Goal: Task Accomplishment & Management: Manage account settings

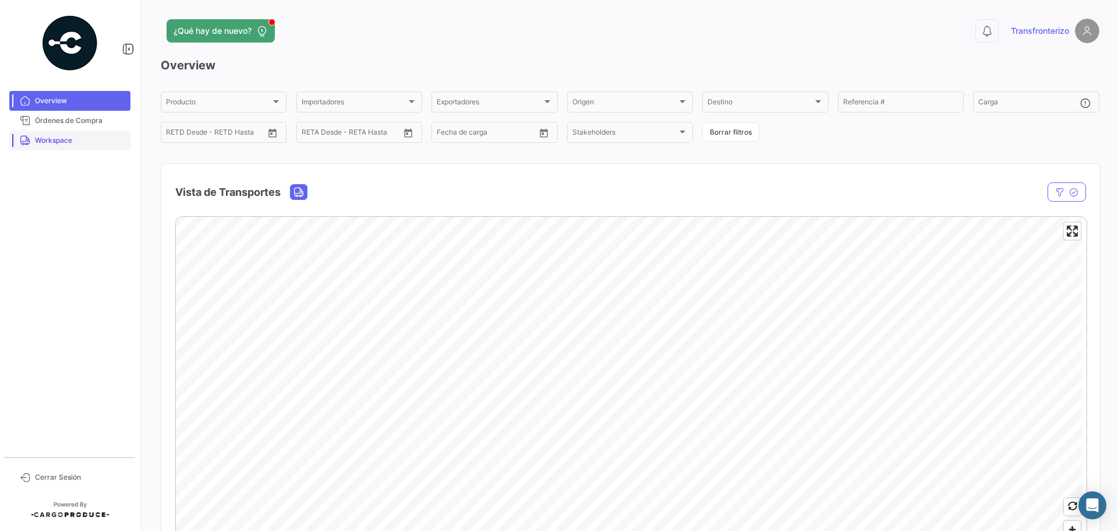
click at [47, 137] on span "Workspace" at bounding box center [80, 140] width 91 height 10
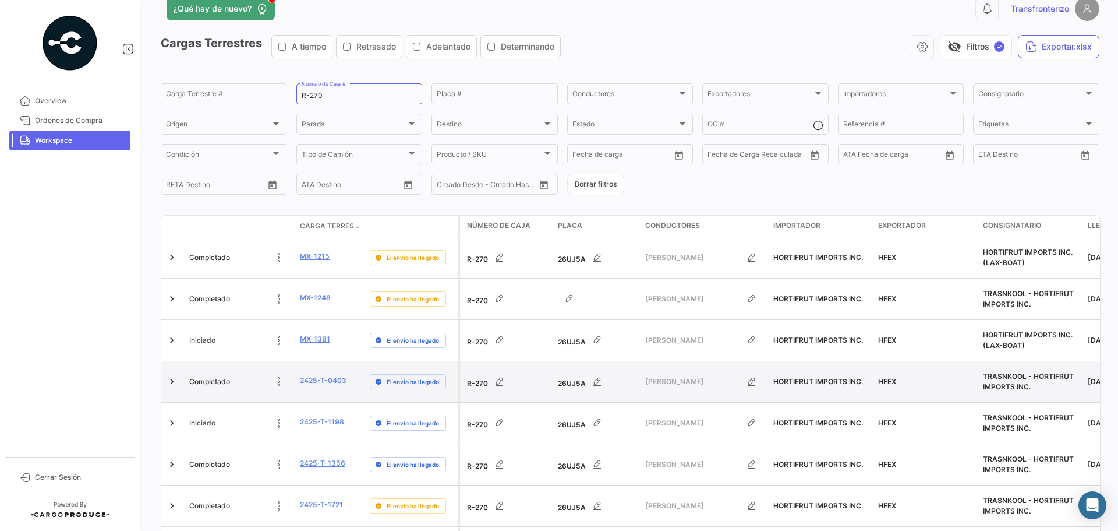
scroll to position [63, 0]
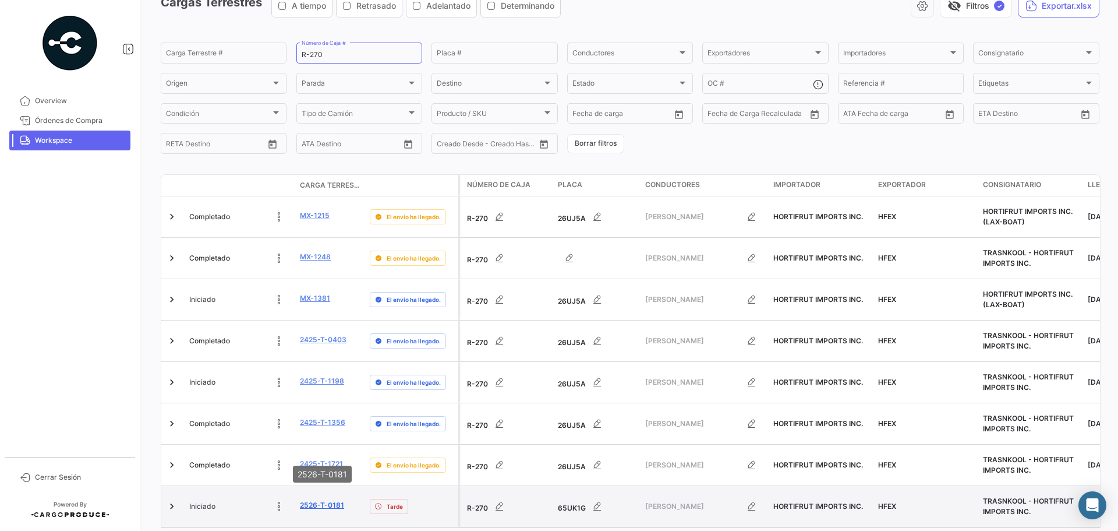
click at [333, 500] on link "2526-T-0181" at bounding box center [322, 505] width 44 height 10
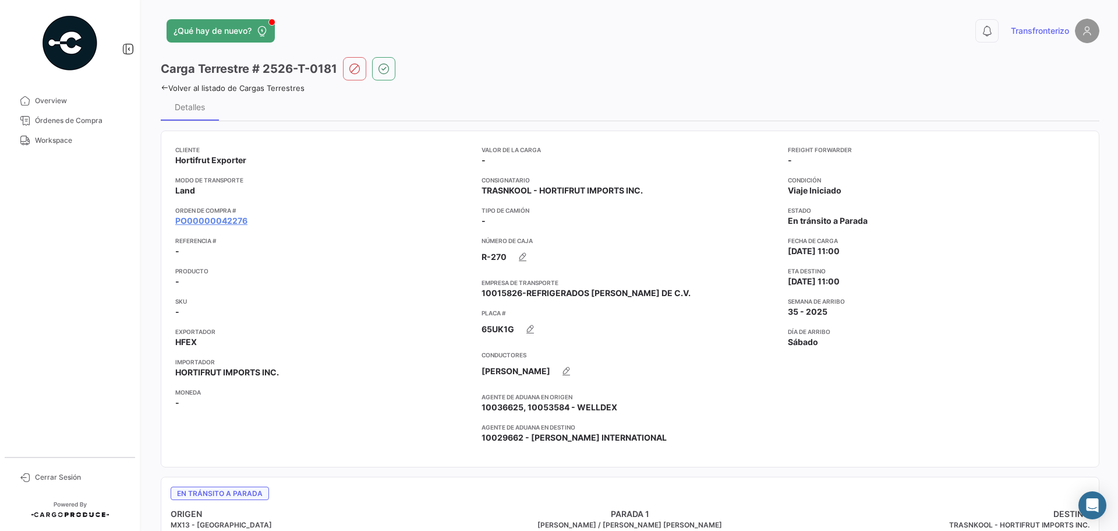
click at [212, 214] on app-card-info-title "Orden de Compra #" at bounding box center [323, 210] width 297 height 9
click at [211, 220] on link "PO00000042276" at bounding box center [211, 221] width 72 height 12
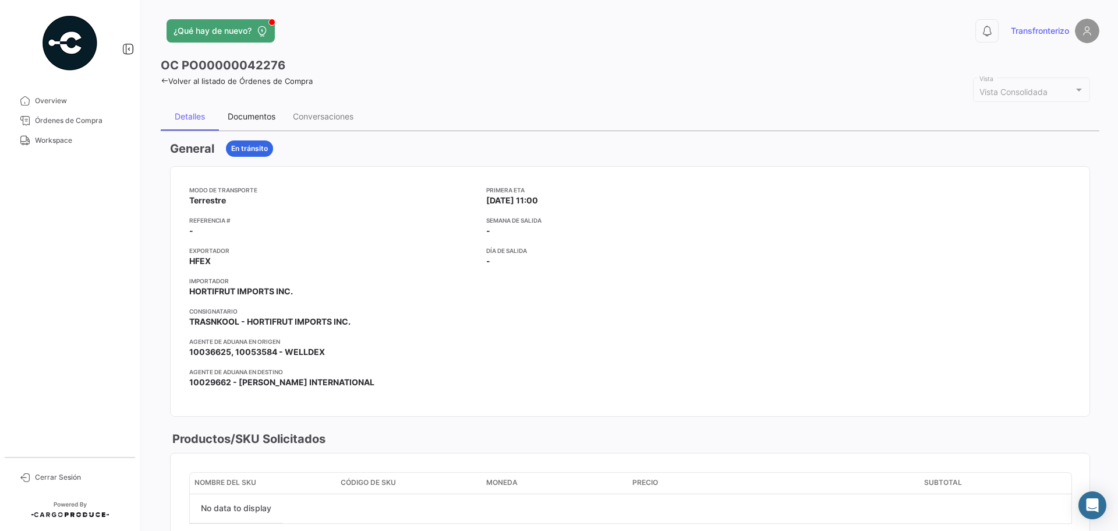
click at [258, 114] on div "Documentos" at bounding box center [252, 116] width 48 height 10
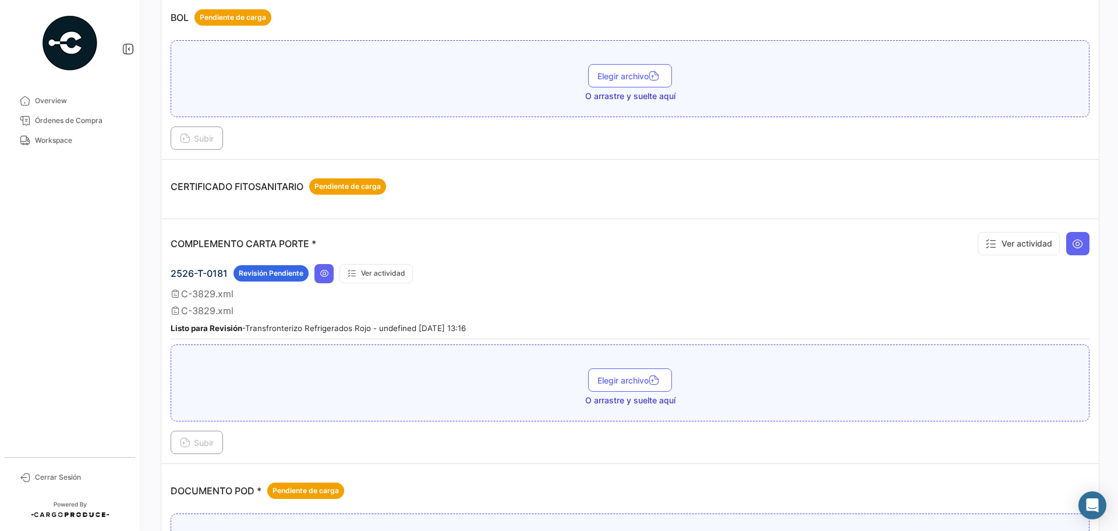
scroll to position [194, 0]
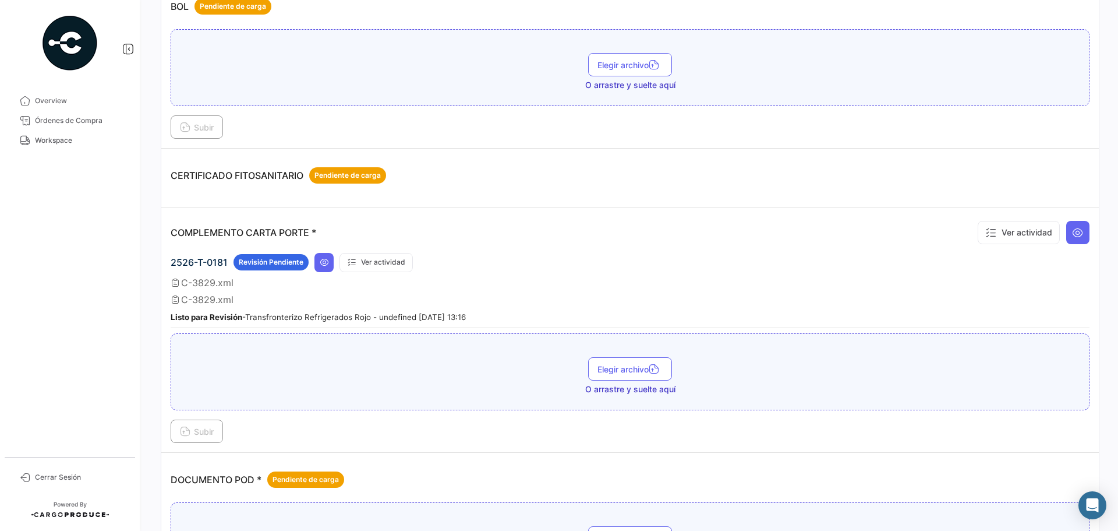
click at [219, 301] on span "C-3829.xml" at bounding box center [207, 300] width 52 height 12
click at [377, 267] on button "Ver actividad" at bounding box center [376, 262] width 73 height 19
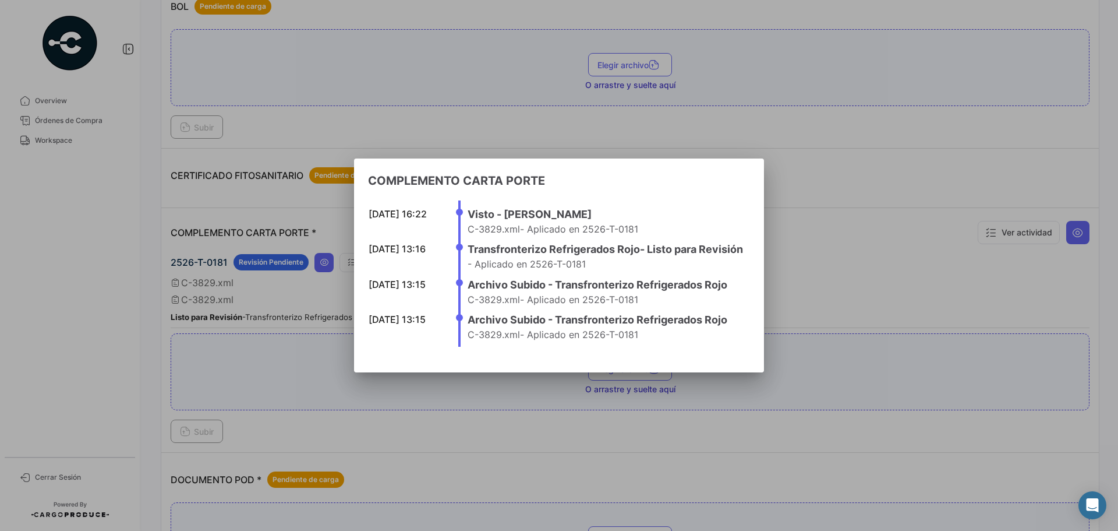
click at [422, 119] on div at bounding box center [559, 265] width 1118 height 531
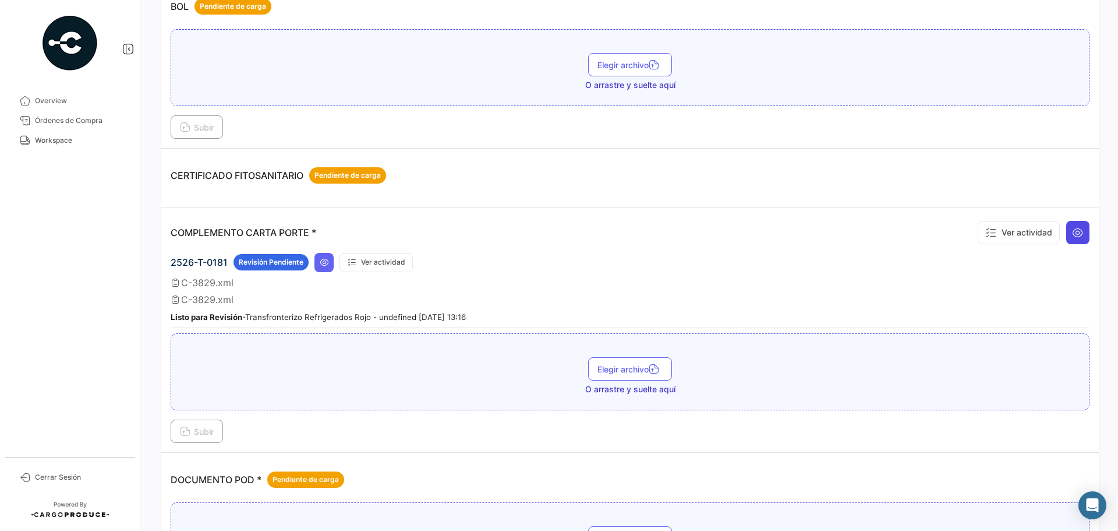
click at [1078, 231] on button at bounding box center [1077, 232] width 23 height 23
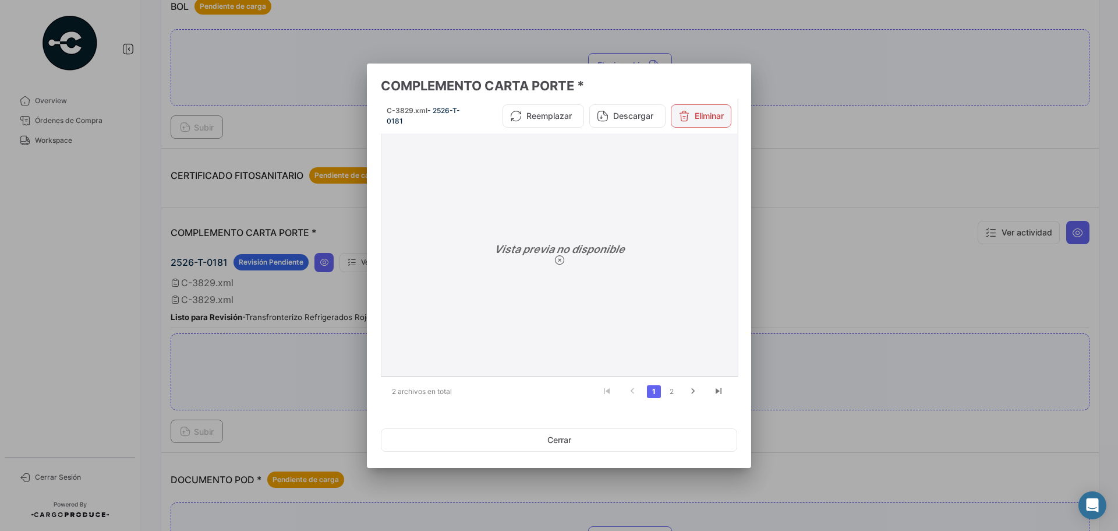
click at [709, 119] on button "Eliminar" at bounding box center [701, 115] width 61 height 23
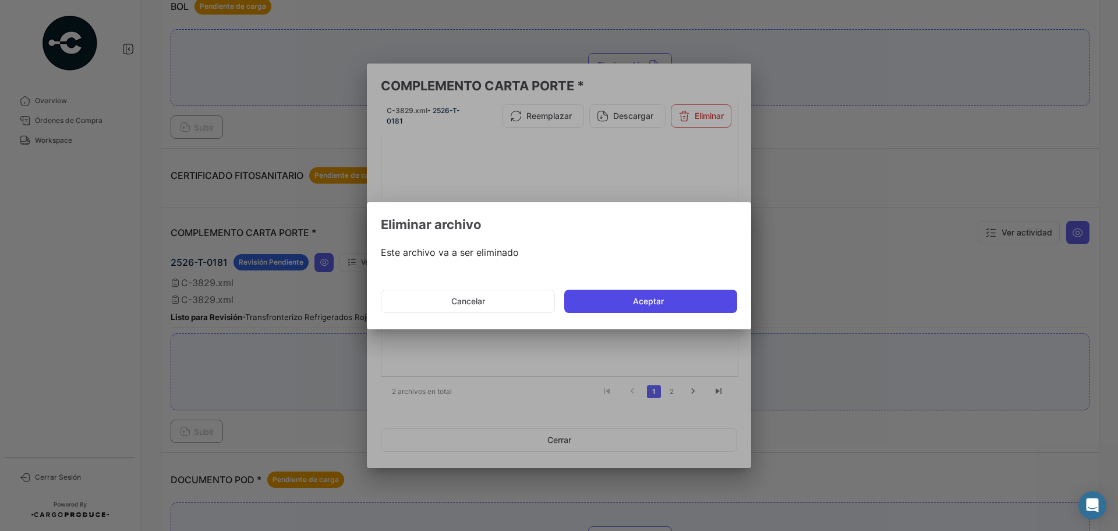
click at [645, 307] on button "Aceptar" at bounding box center [650, 300] width 173 height 23
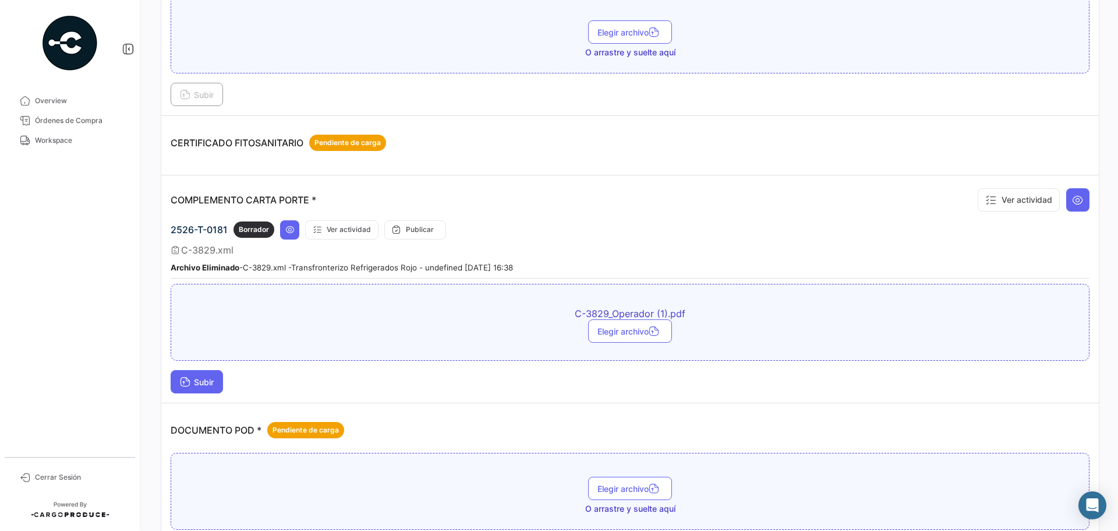
click at [203, 381] on span "Subir" at bounding box center [197, 382] width 34 height 10
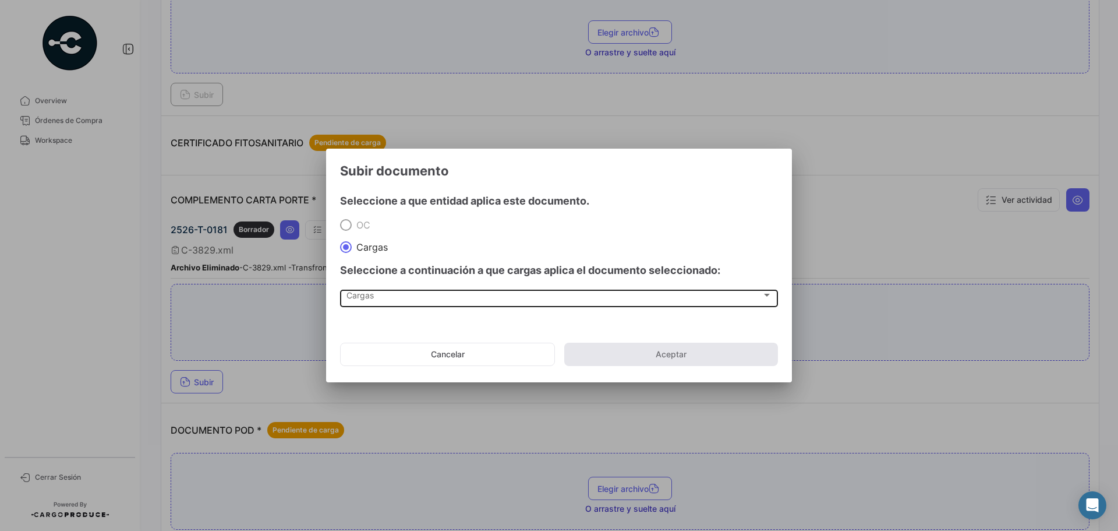
click at [388, 291] on div "Cargas Cargas" at bounding box center [559, 298] width 426 height 20
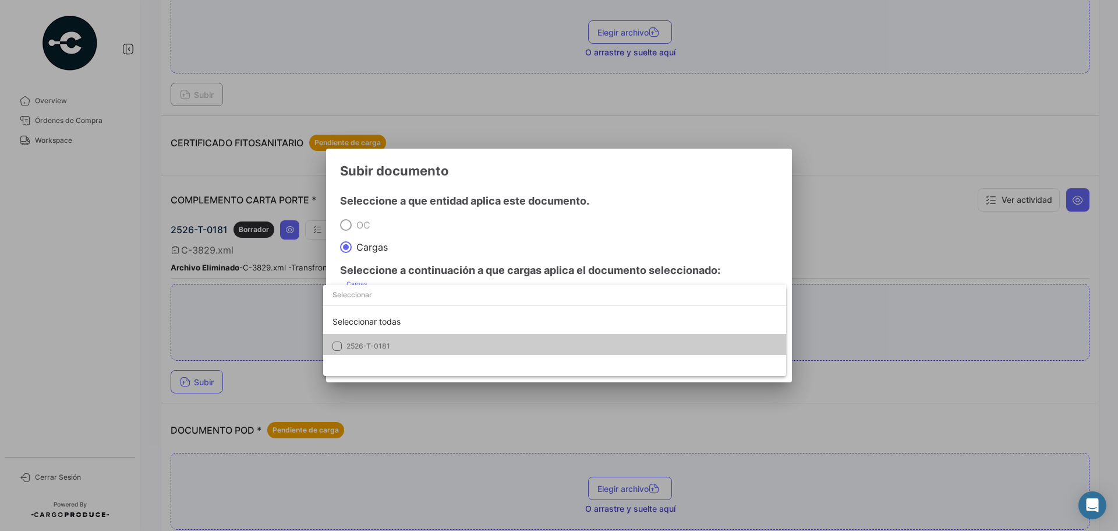
click at [379, 342] on span "2526-T-0181" at bounding box center [368, 345] width 44 height 9
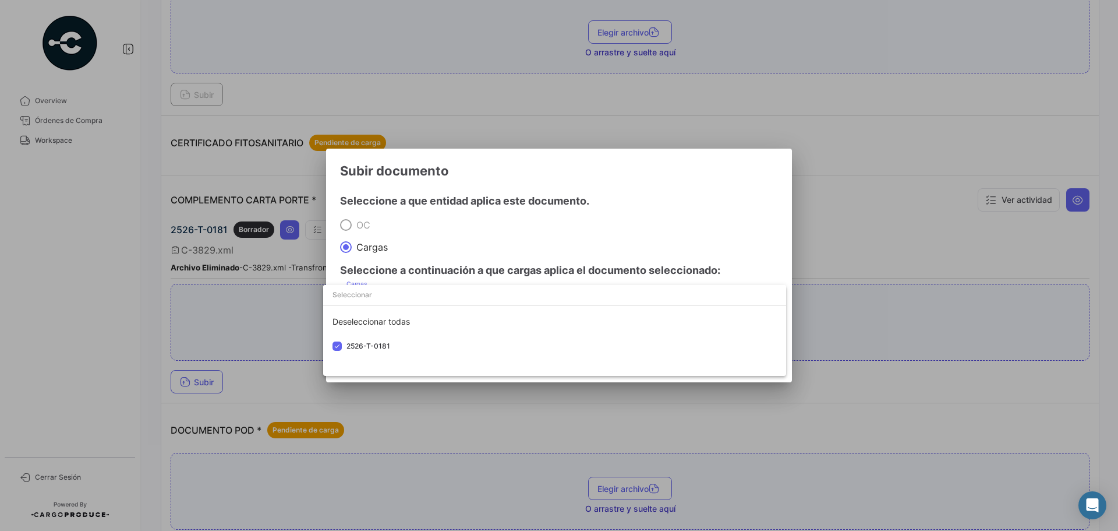
click at [459, 218] on div at bounding box center [559, 265] width 1118 height 531
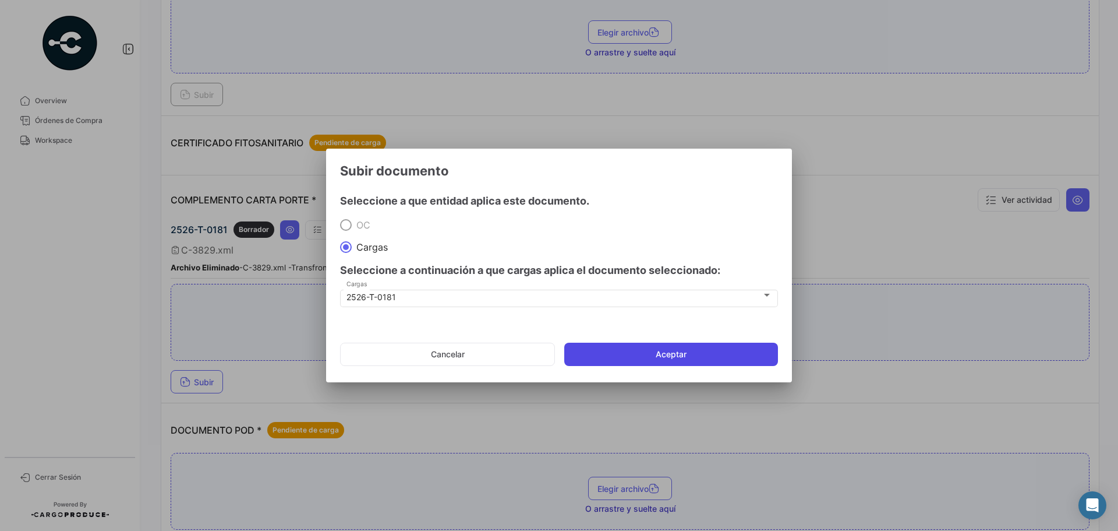
click at [628, 350] on button "Aceptar" at bounding box center [671, 353] width 214 height 23
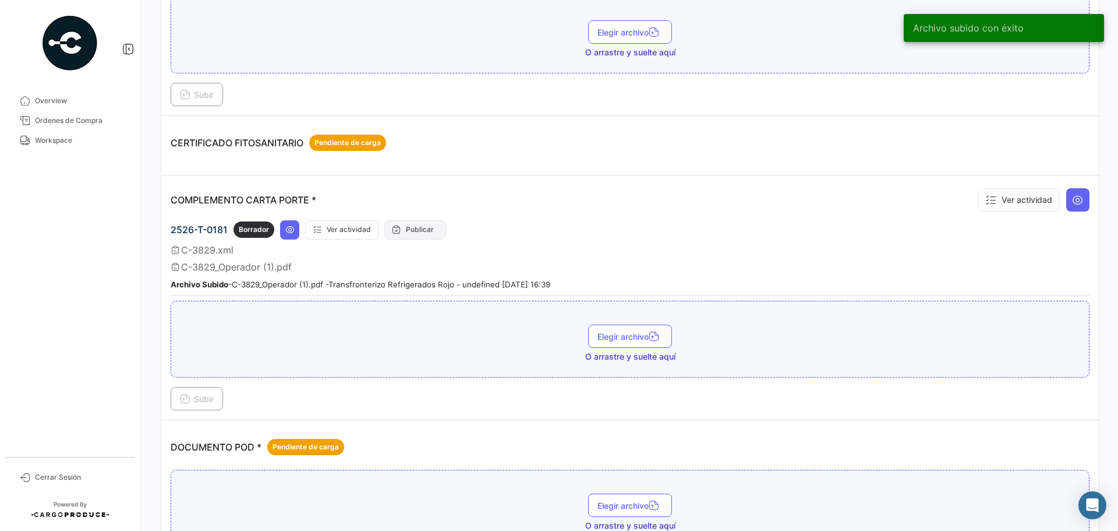
click at [414, 226] on button "Publicar" at bounding box center [415, 229] width 62 height 19
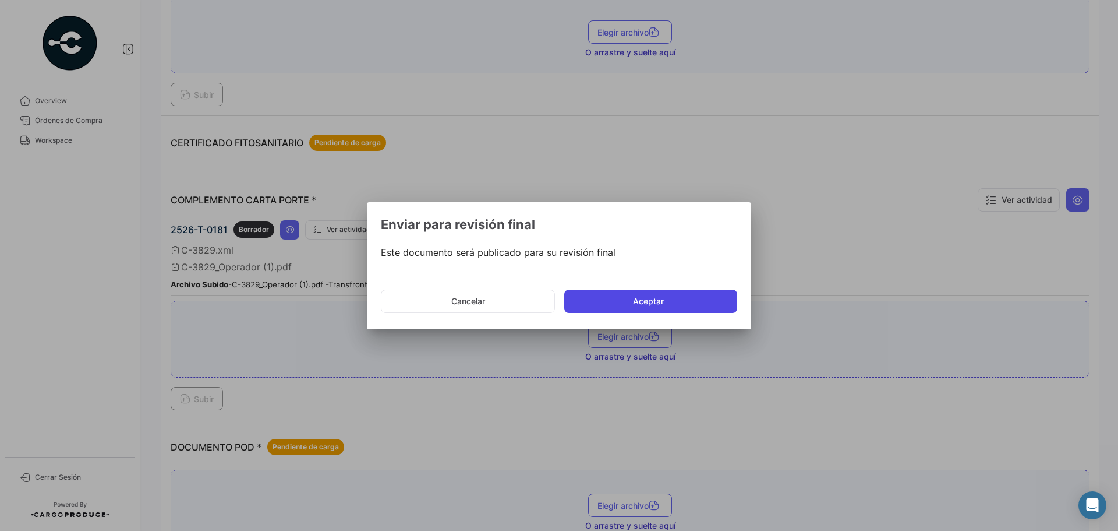
click at [629, 295] on button "Aceptar" at bounding box center [650, 300] width 173 height 23
